Goal: Transaction & Acquisition: Purchase product/service

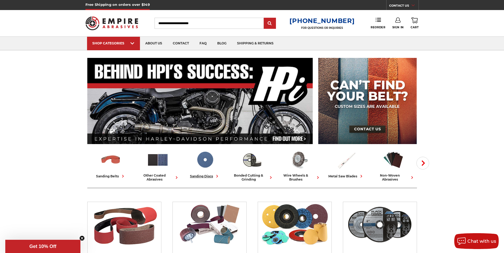
click at [208, 163] on img at bounding box center [205, 160] width 22 height 22
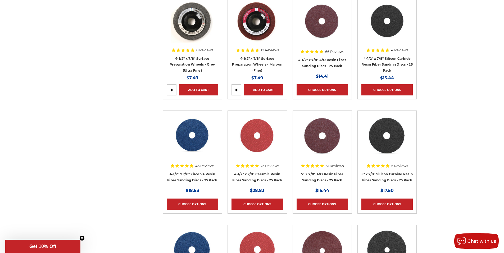
scroll to position [477, 0]
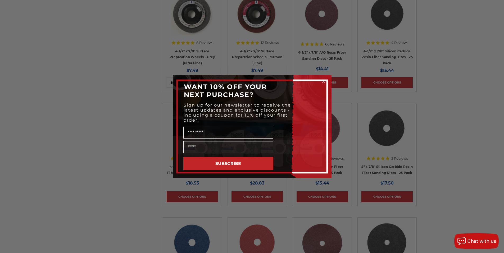
click at [323, 79] on circle "Close dialog" at bounding box center [323, 81] width 5 height 5
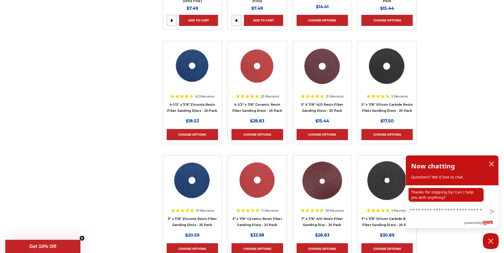
scroll to position [556, 0]
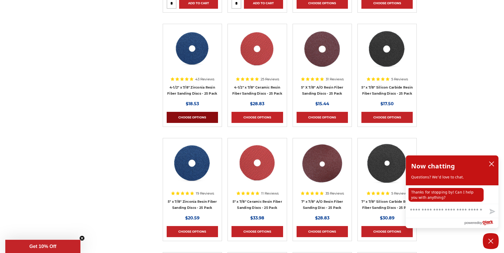
click at [191, 117] on link "Choose Options" at bounding box center [192, 117] width 51 height 11
